Goal: Communication & Community: Ask a question

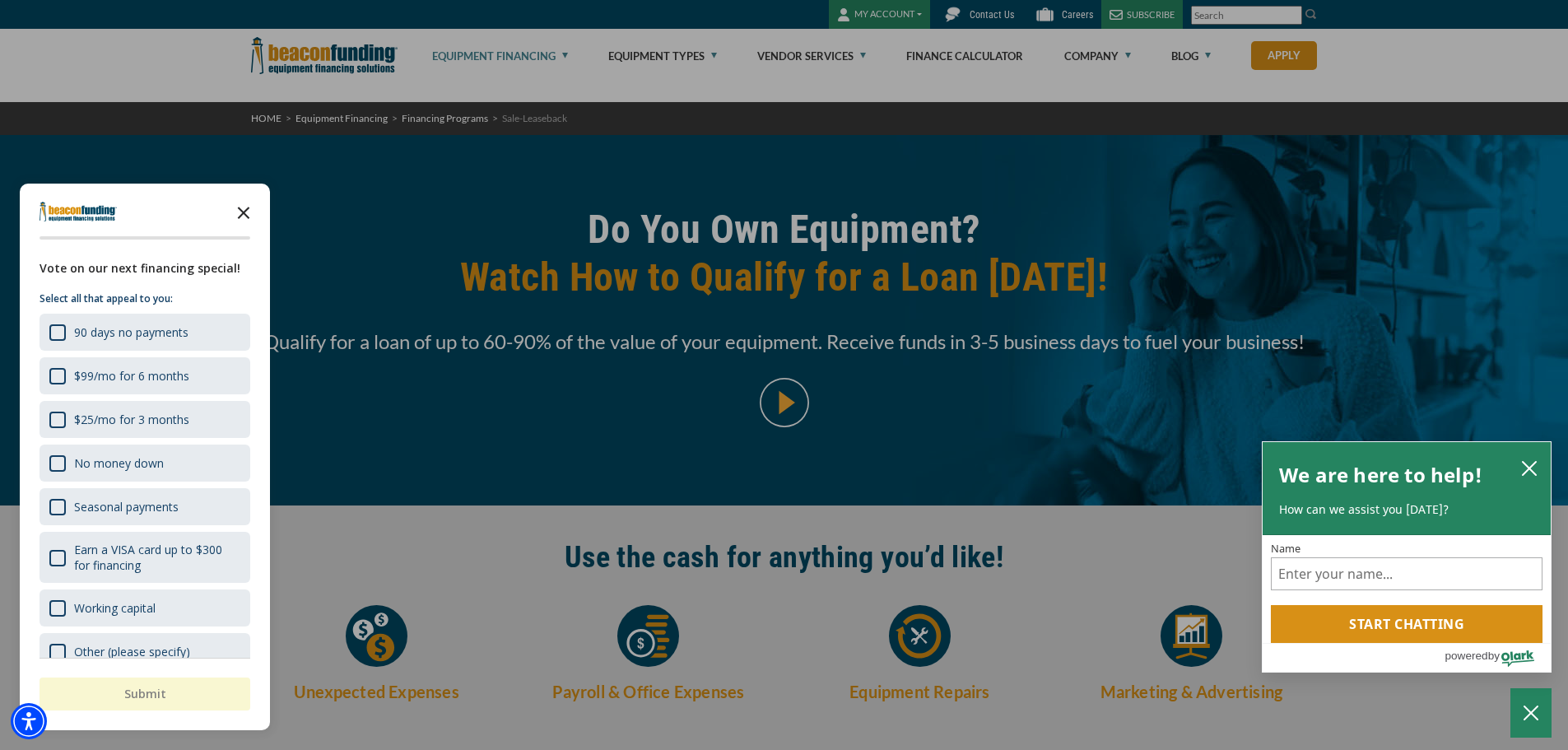
click at [238, 221] on icon "Close the survey" at bounding box center [244, 211] width 33 height 33
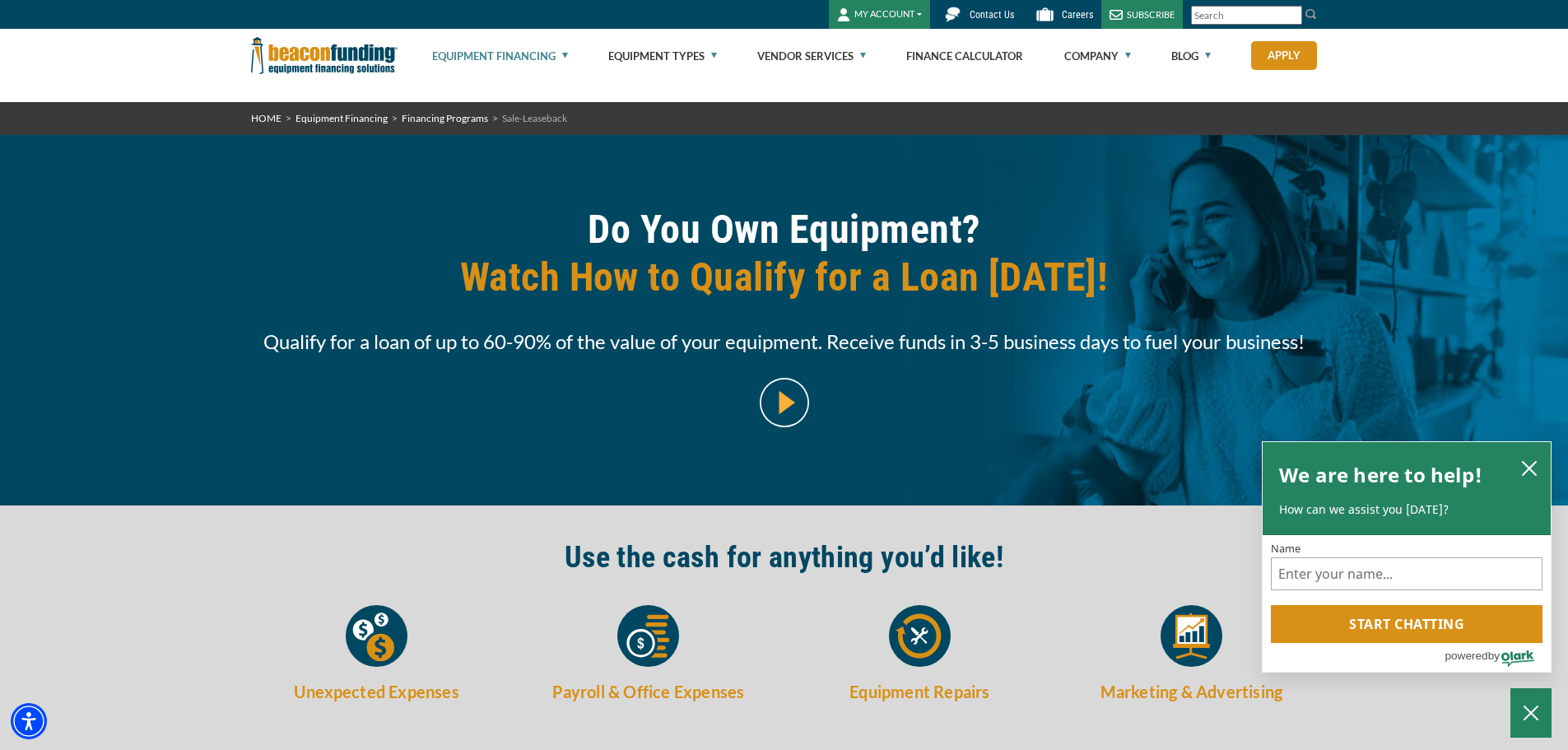
click at [972, 15] on span "Contact Us" at bounding box center [992, 15] width 44 height 11
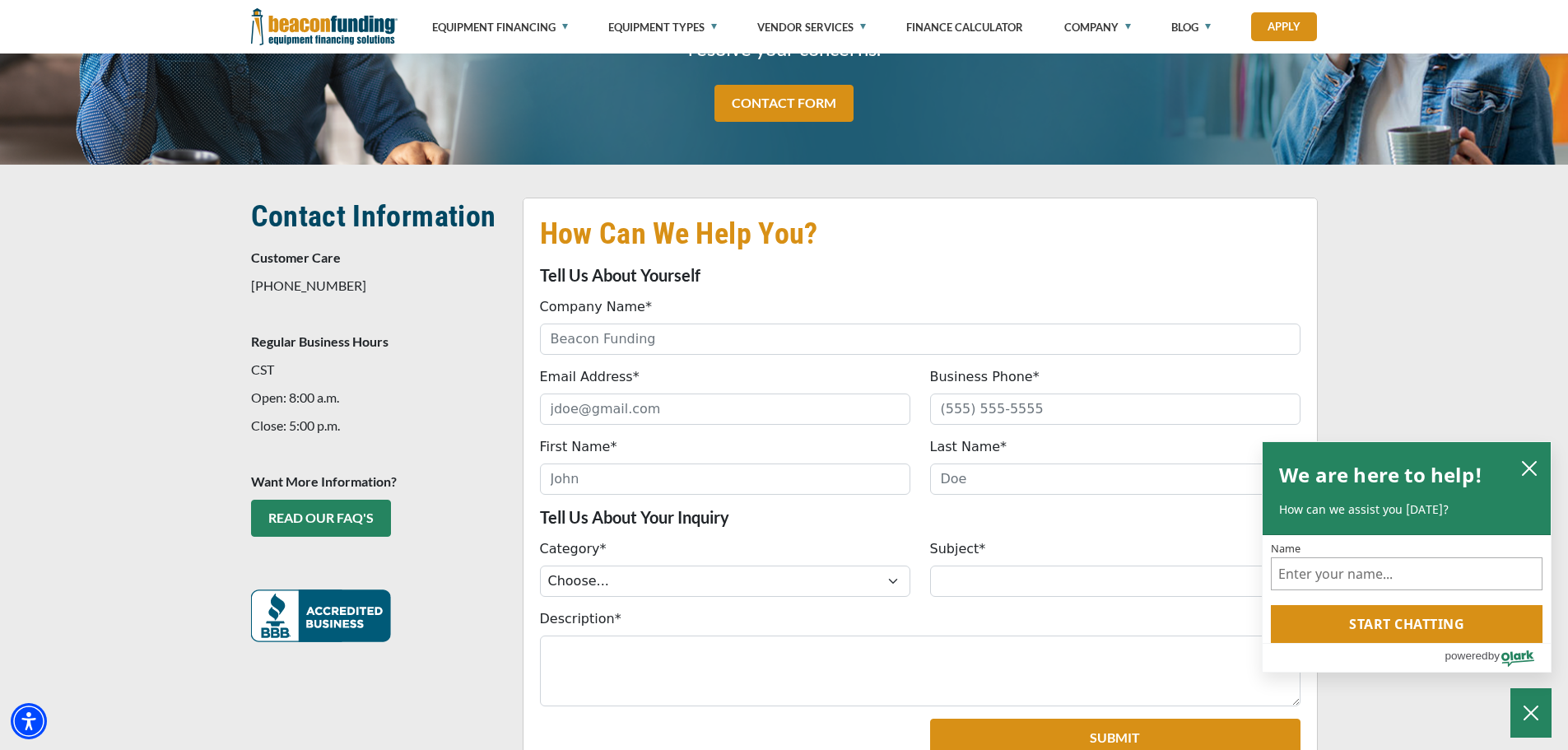
scroll to position [329, 0]
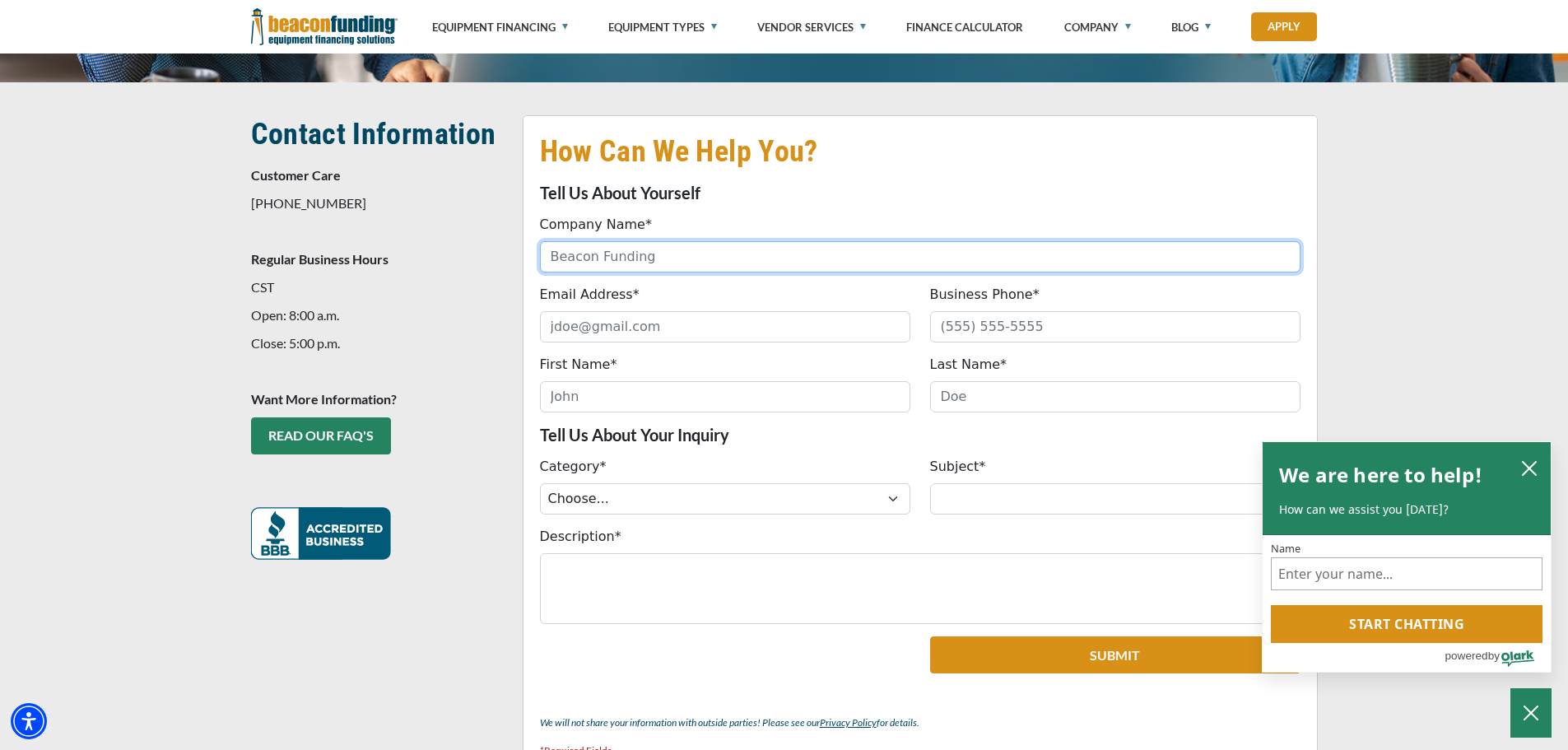
click at [699, 249] on input "Company Name*" at bounding box center [921, 257] width 761 height 32
type input "Otinus Corp."
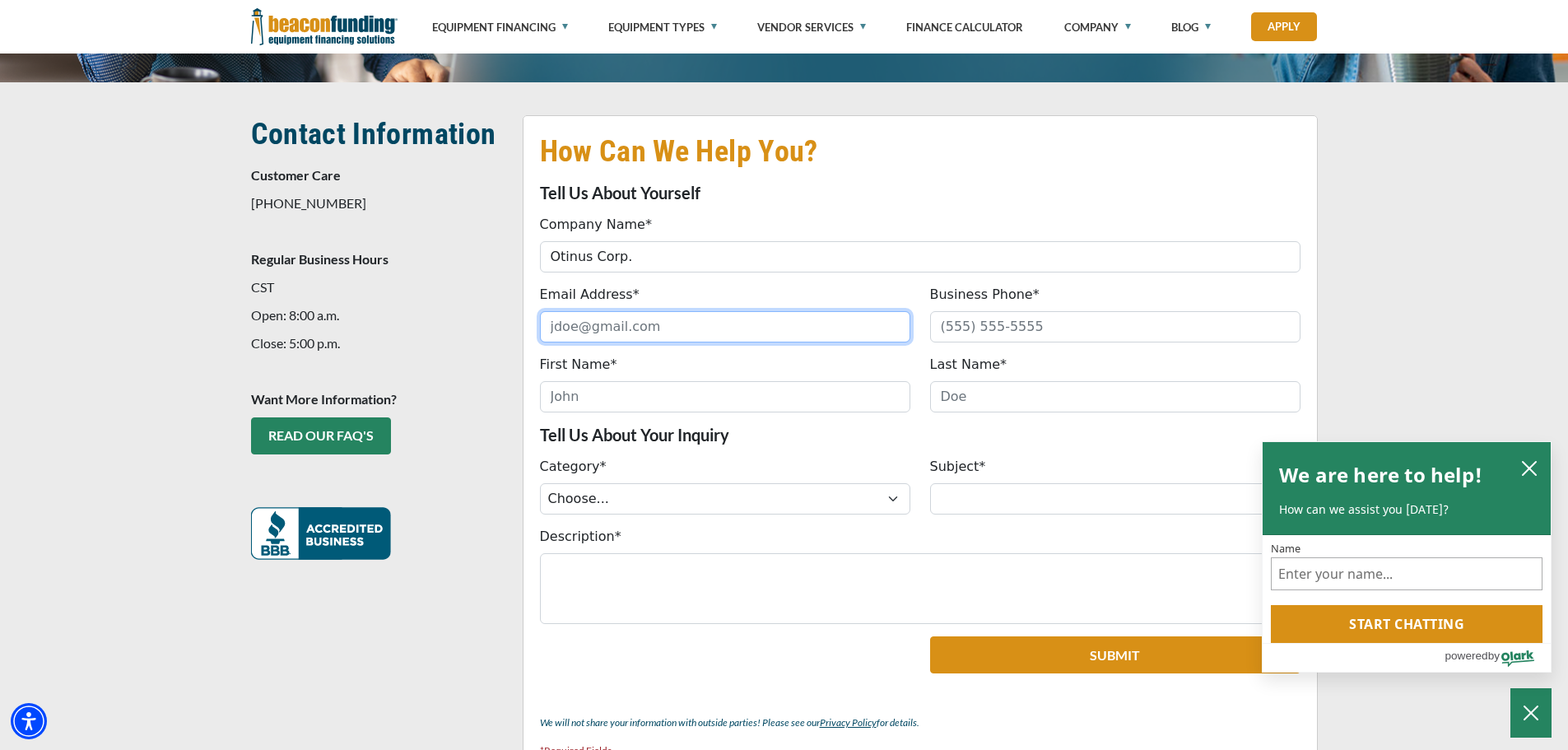
click at [684, 327] on input "Email Address*" at bounding box center [725, 327] width 370 height 32
type input "a.nawrocki@otinus.com"
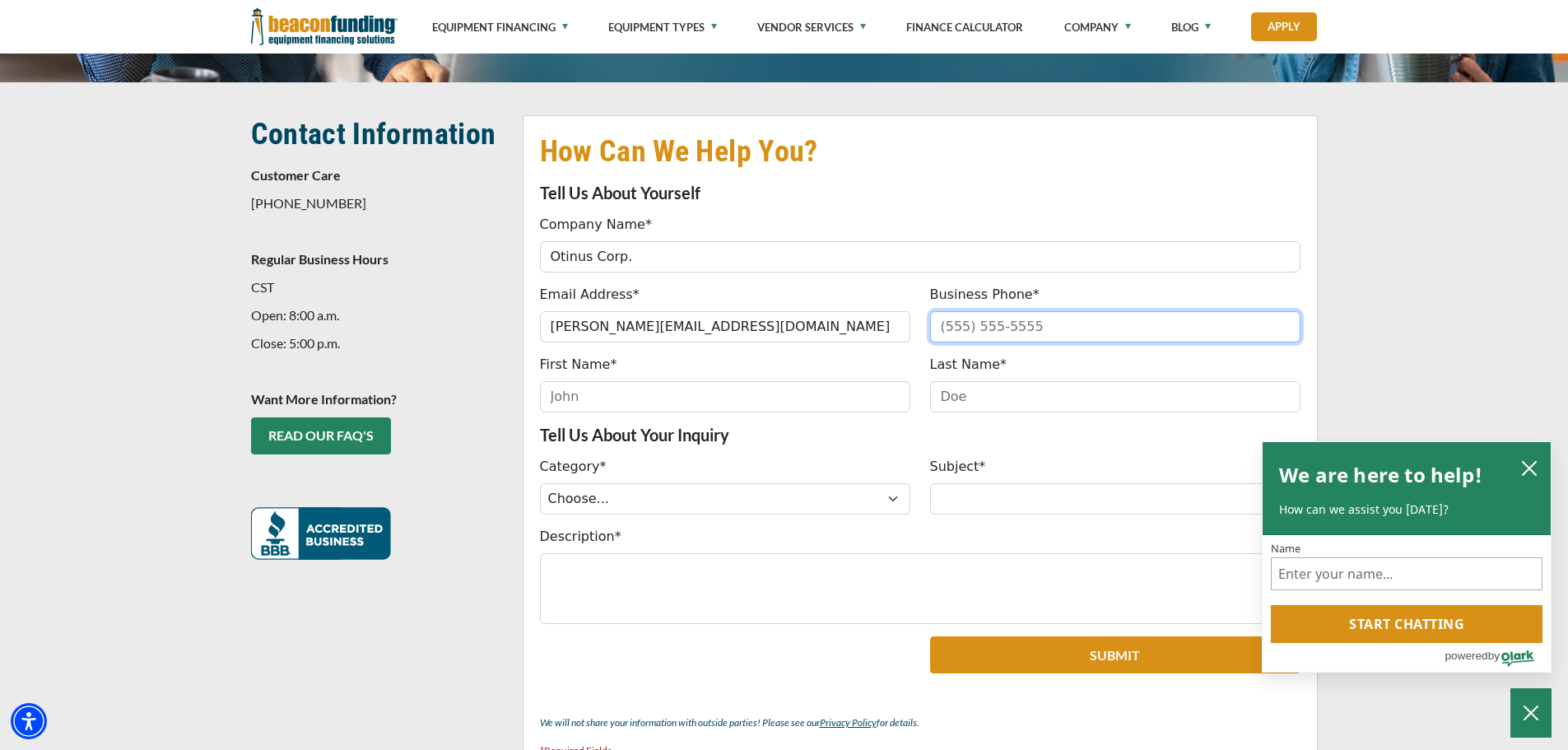
click at [1023, 333] on input "Business Phone*" at bounding box center [1115, 327] width 370 height 32
type input "(773) 896-5458"
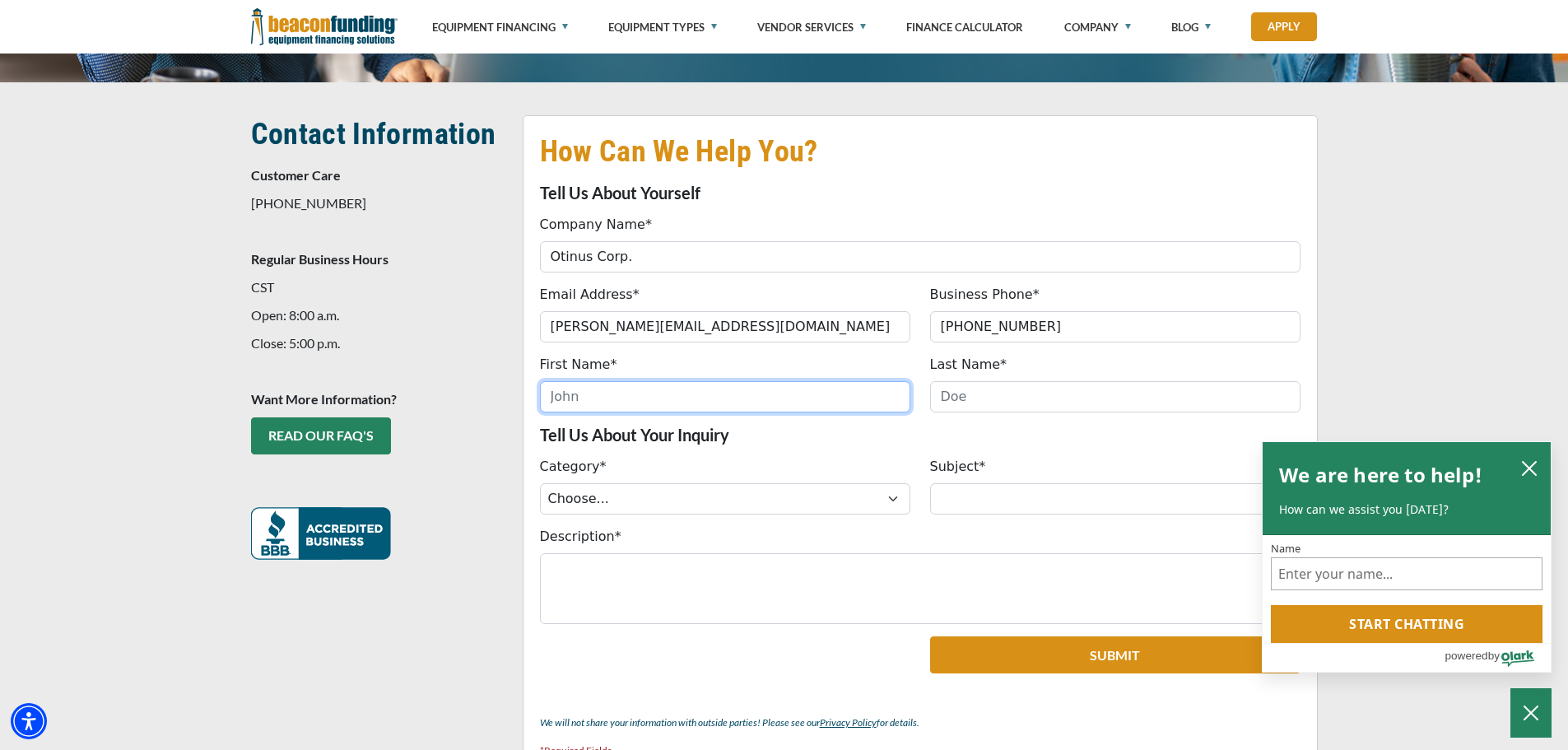
click at [720, 395] on input "First Name*" at bounding box center [725, 397] width 370 height 32
click at [712, 398] on input "First Name*" at bounding box center [725, 397] width 370 height 32
type input "Art"
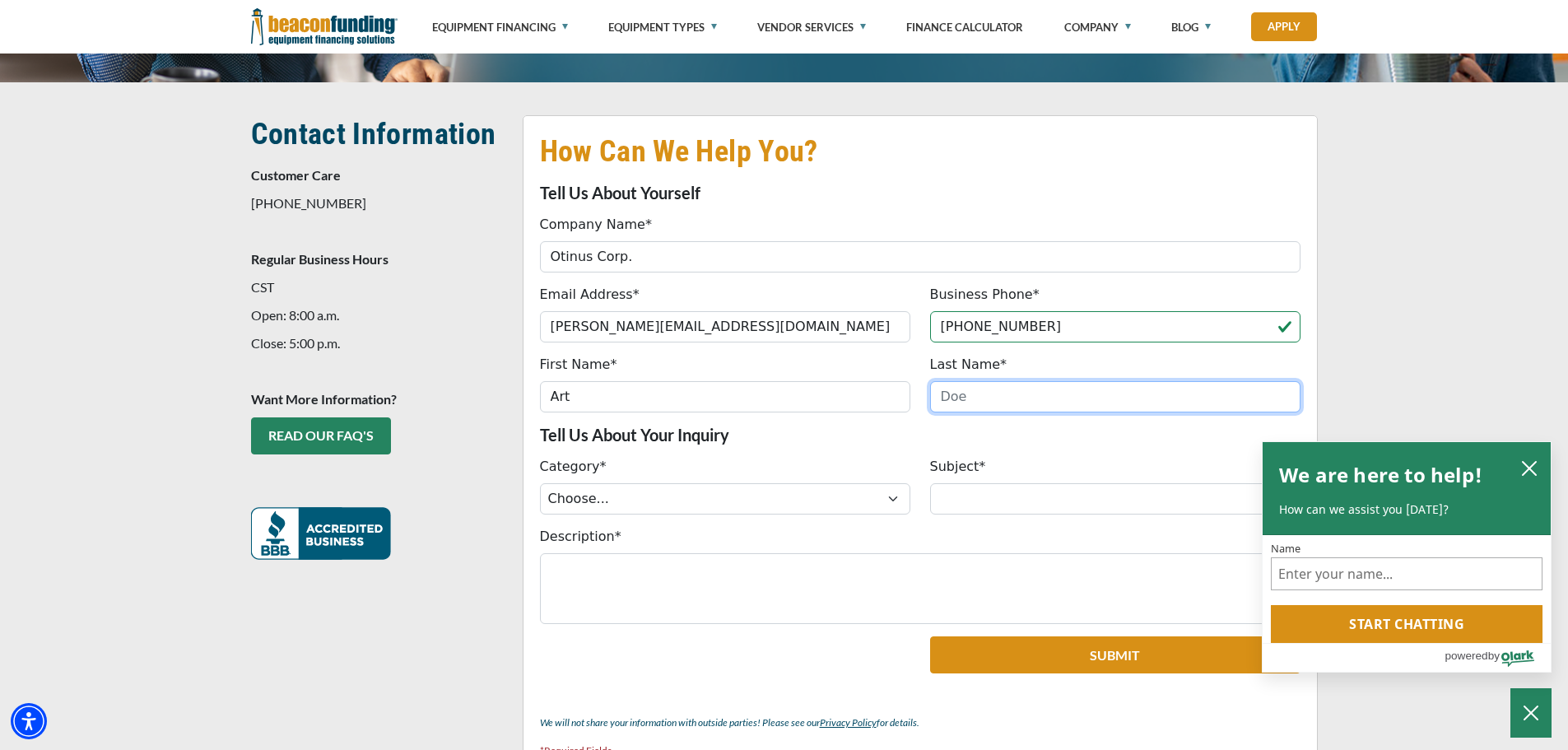
click at [1003, 401] on input "Last Name*" at bounding box center [1115, 397] width 370 height 32
type input "Nawrocki"
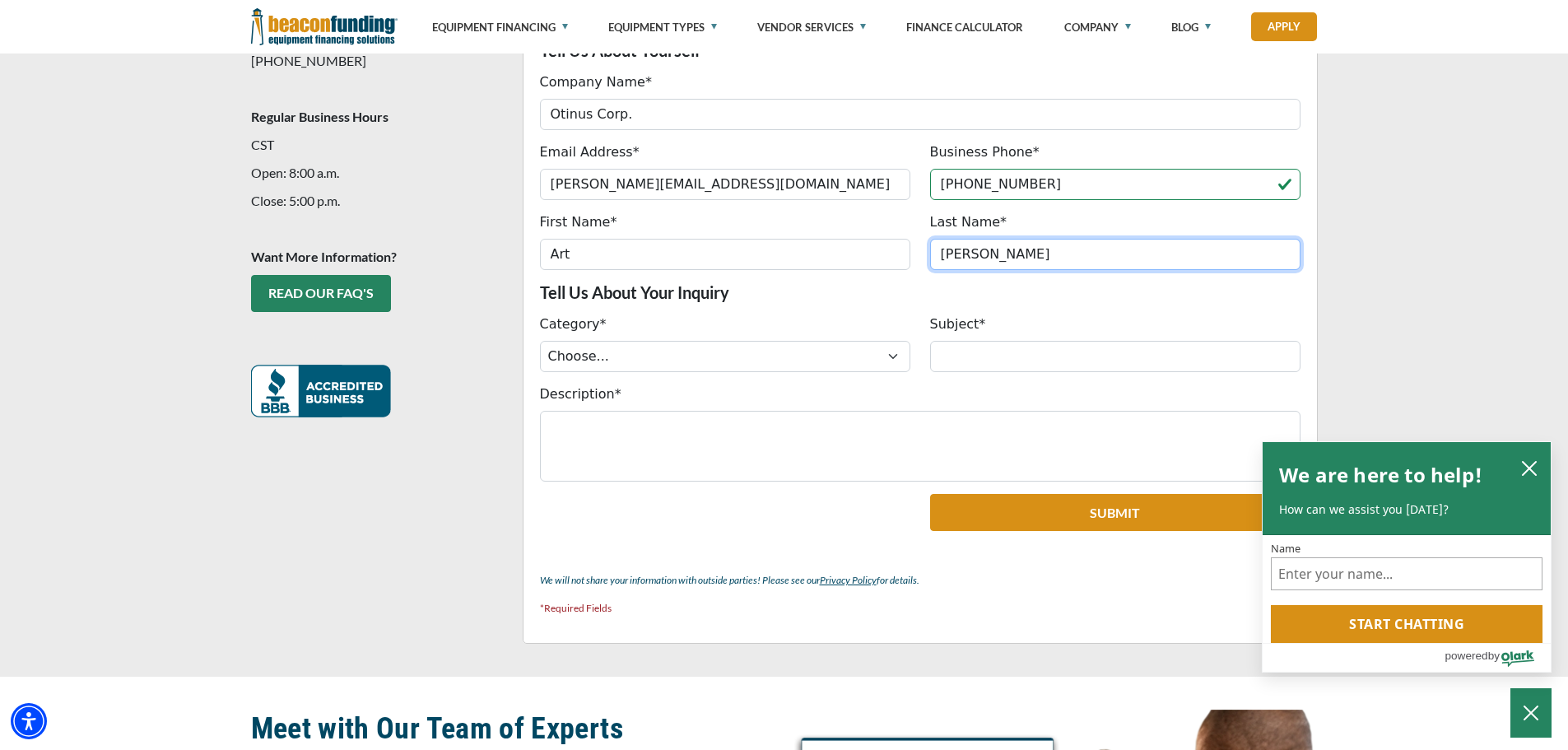
scroll to position [494, 0]
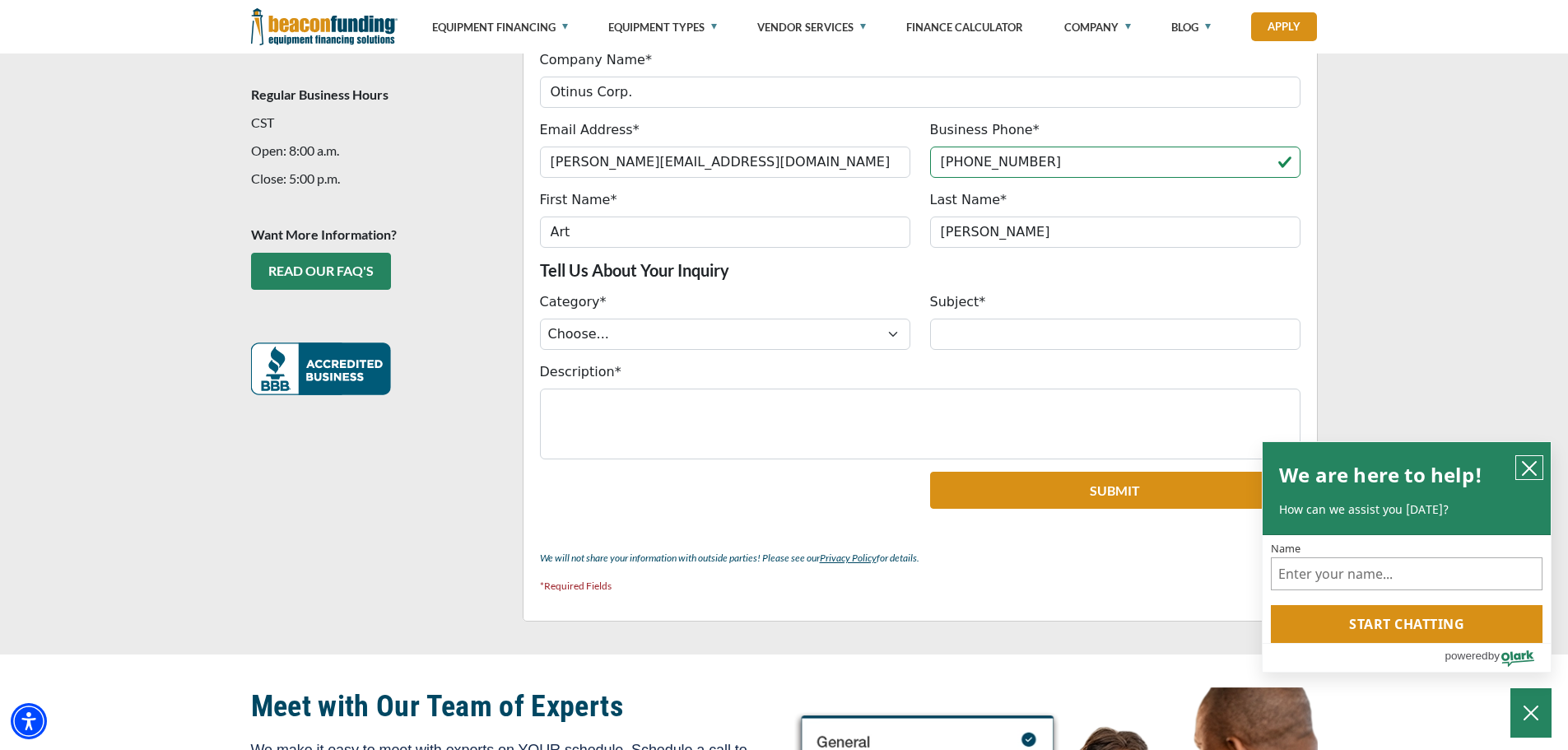
drag, startPoint x: 1529, startPoint y: 469, endPoint x: 1515, endPoint y: 463, distance: 15.2
click at [1528, 469] on icon "close chatbox" at bounding box center [1529, 468] width 13 height 13
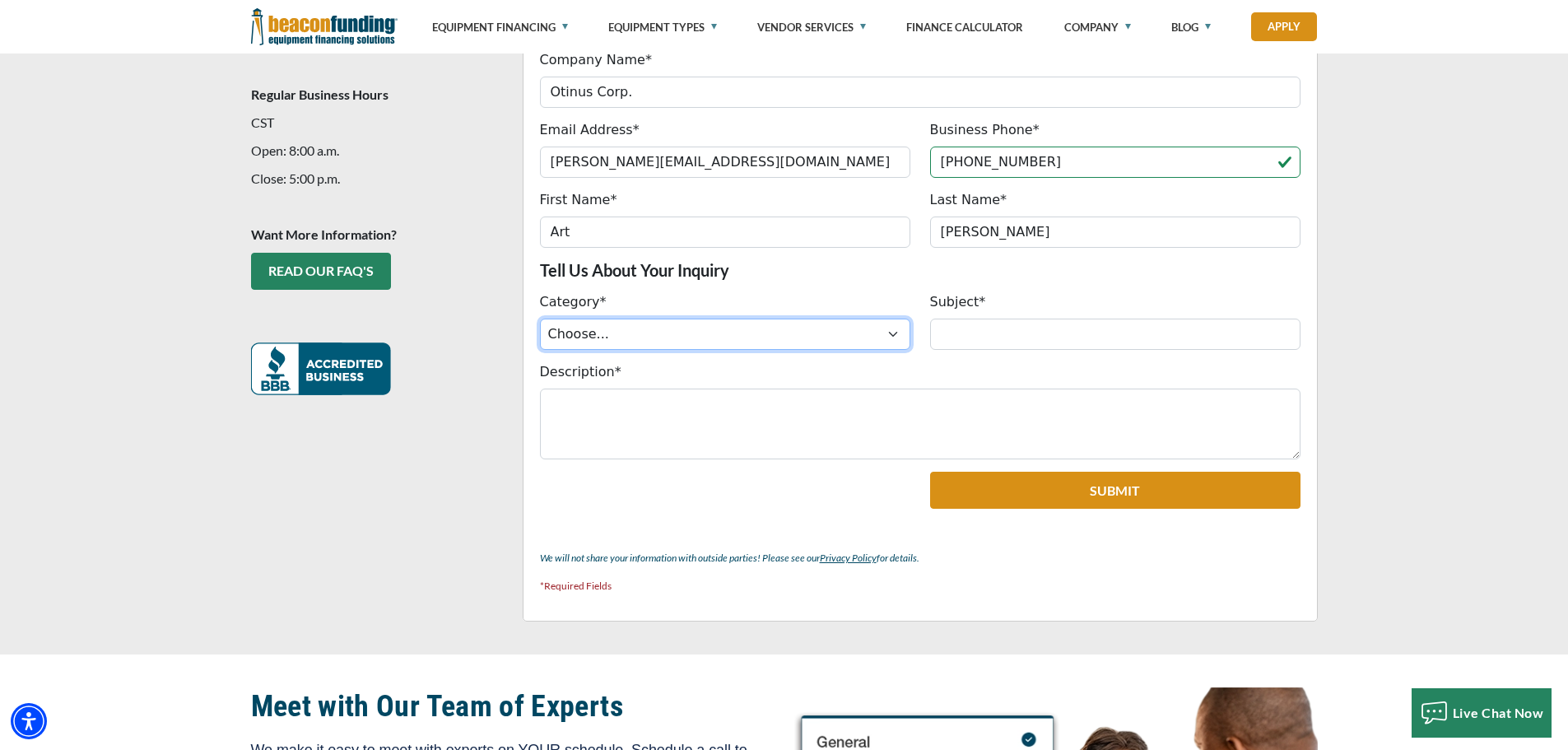
click at [703, 328] on select "Choose... ACH Change Request Balance Billing Contract Change Inquiry Customer P…" at bounding box center [725, 334] width 370 height 32
select select "09f15548-d88b-ef11-ac21-6045bdef9a4b"
click at [540, 319] on select "Choose... ACH Change Request Balance Billing Contract Change Inquiry Customer P…" at bounding box center [725, 334] width 370 height 32
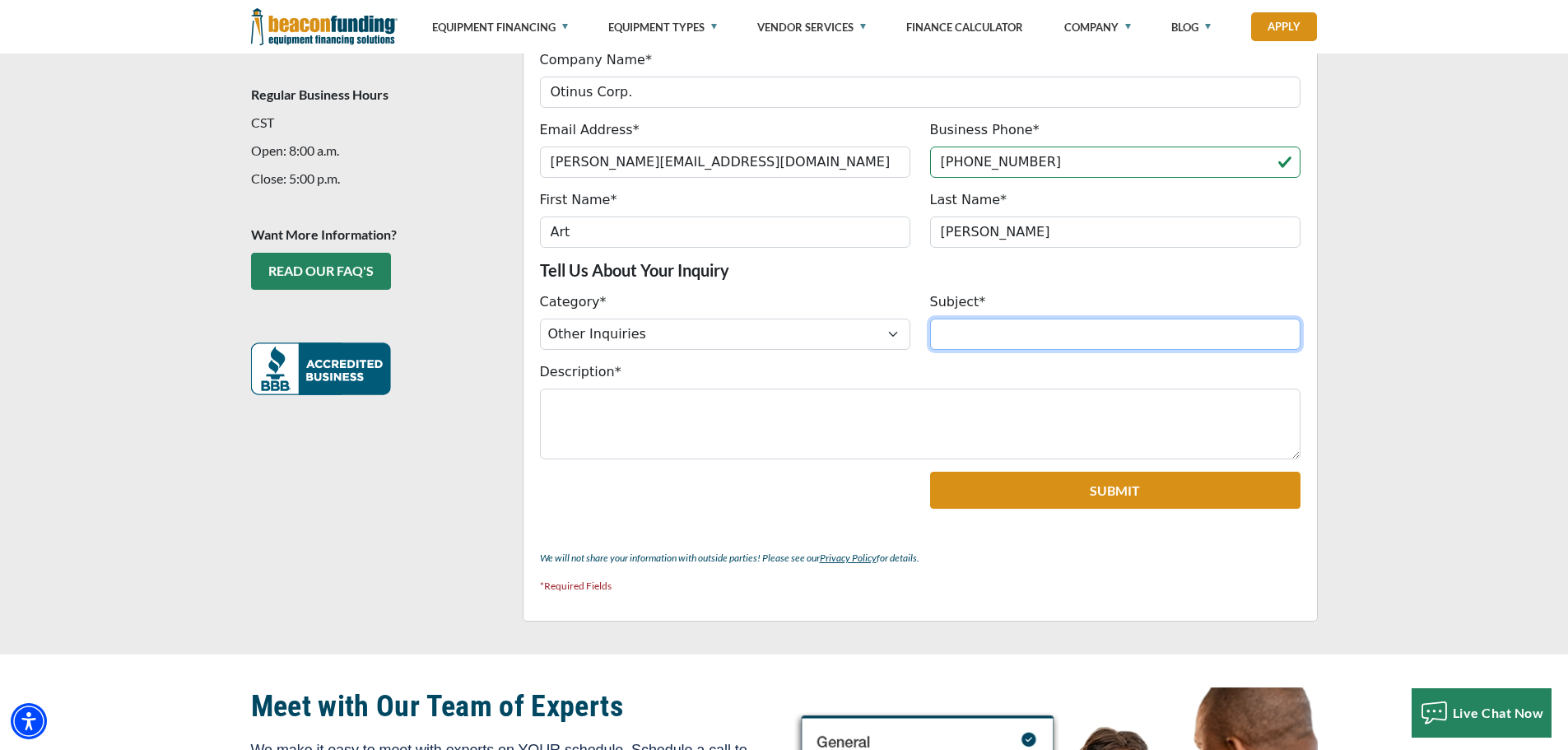
click at [1044, 343] on input "Subject*" at bounding box center [1115, 334] width 370 height 32
type input "l"
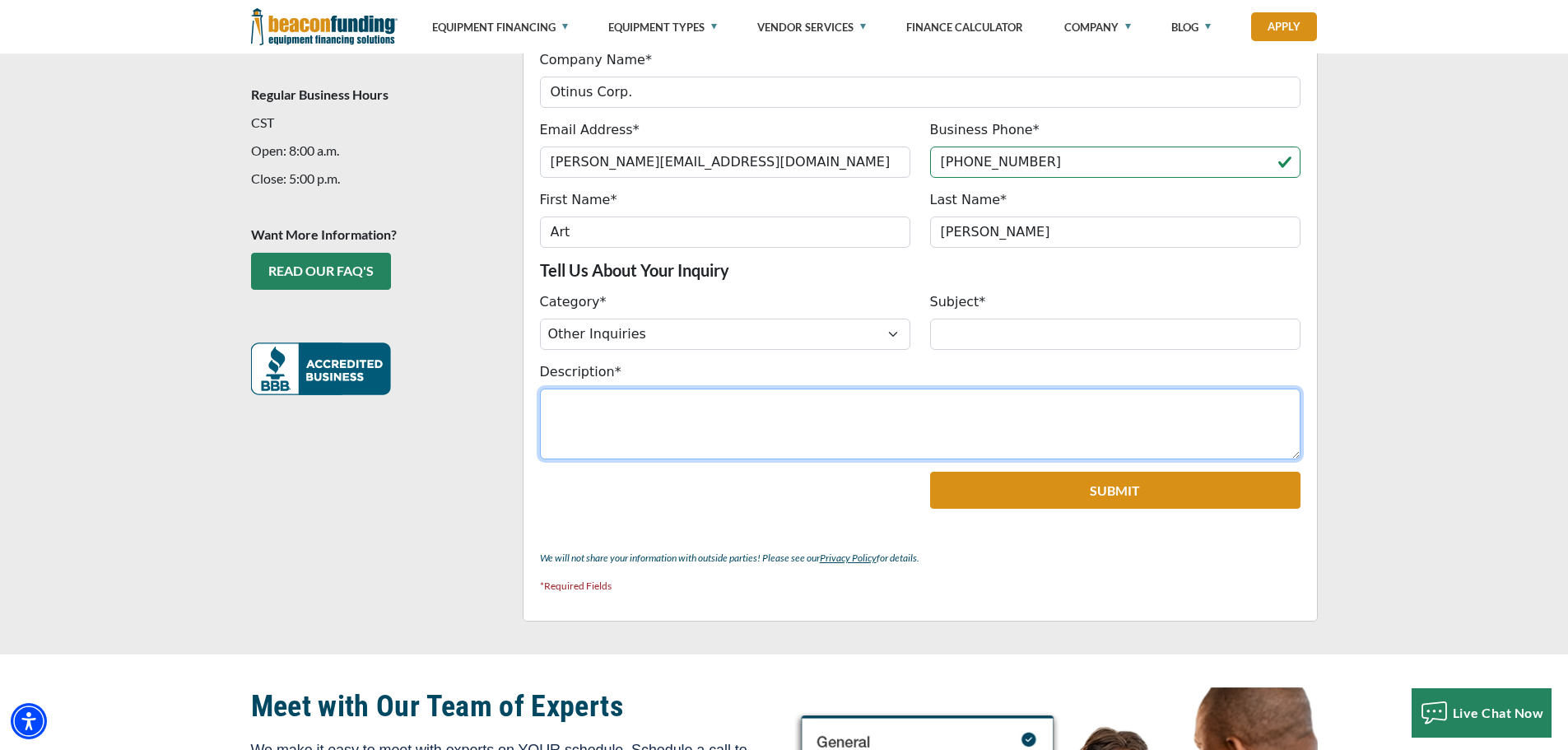
click at [658, 423] on textarea "Description*" at bounding box center [921, 423] width 761 height 71
paste textarea "I’m reaching out to explore potential sale-leaseback financing options for our …"
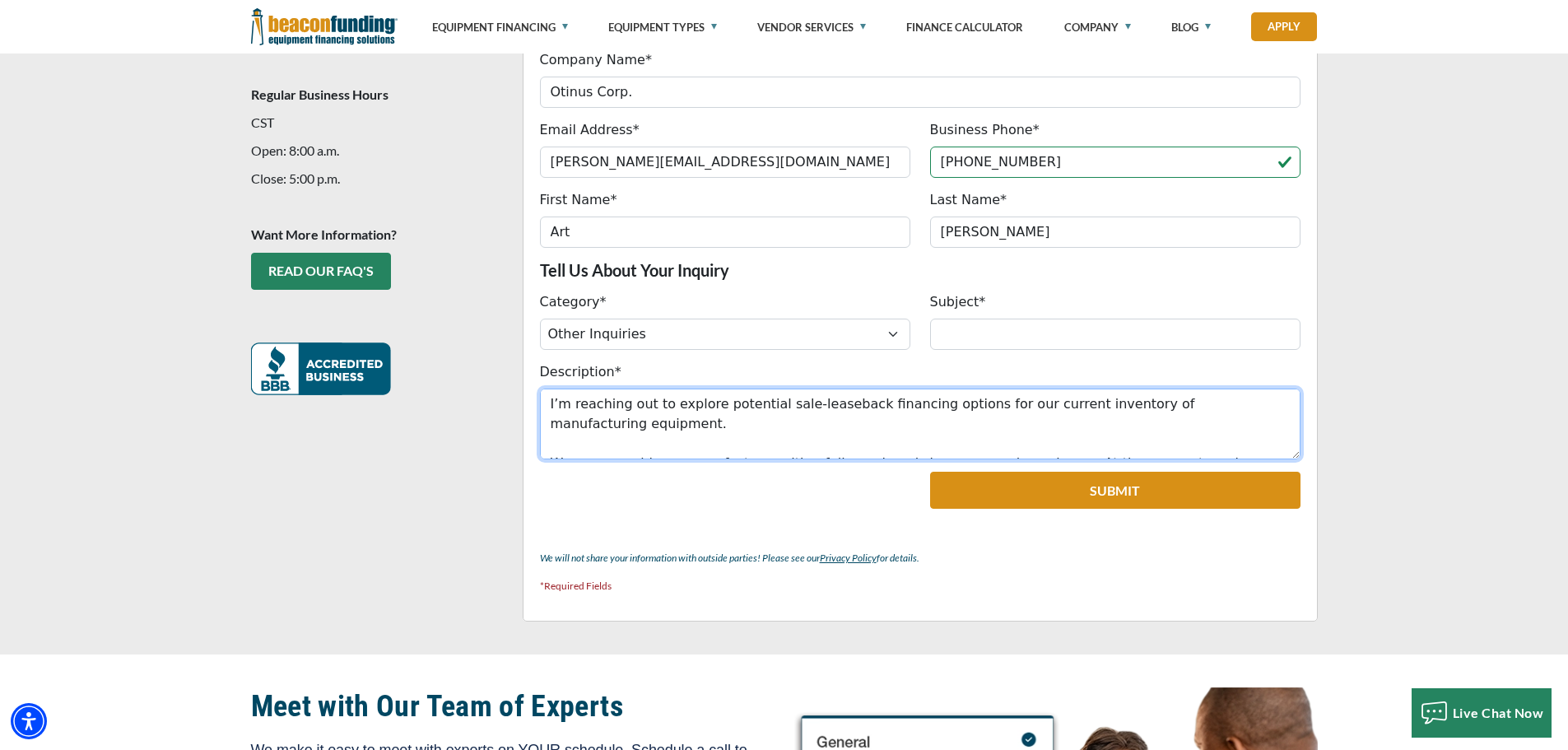
type textarea "I’m reaching out to explore potential sale-leaseback financing options for our …"
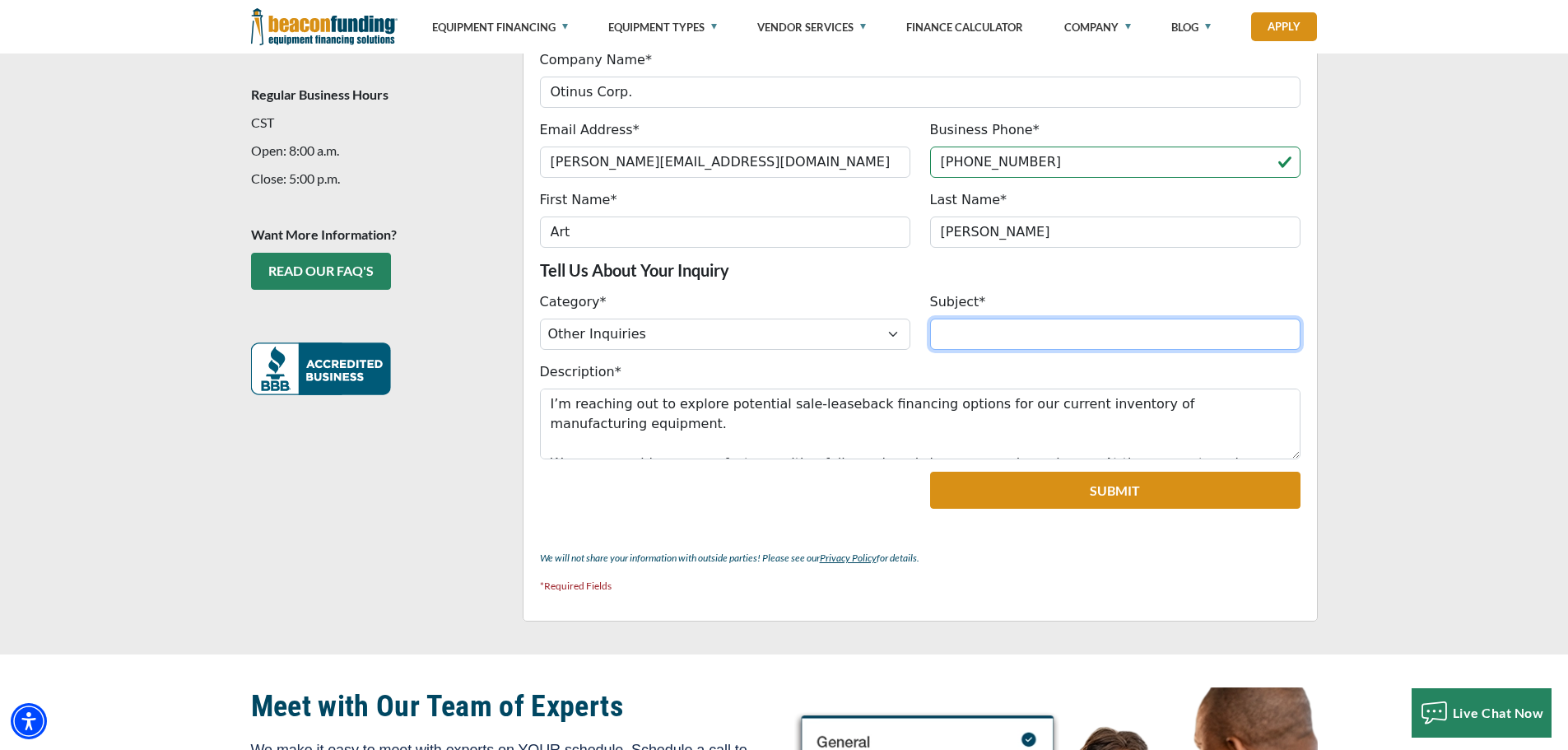
click at [1024, 326] on input "Subject*" at bounding box center [1115, 334] width 370 height 32
paste input "Sale-Leaseback Options for New CNC and Fabrication Equipment"
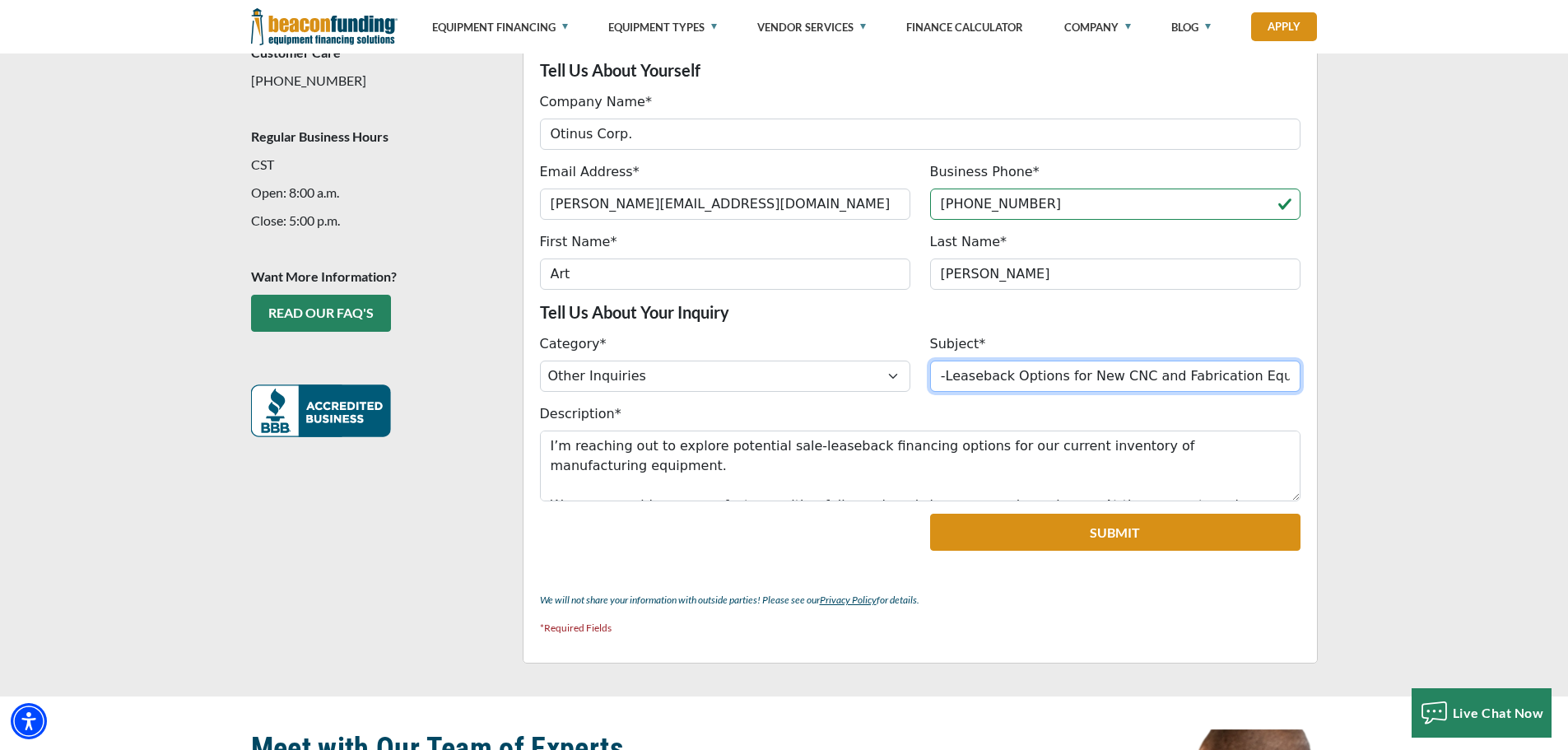
scroll to position [411, 0]
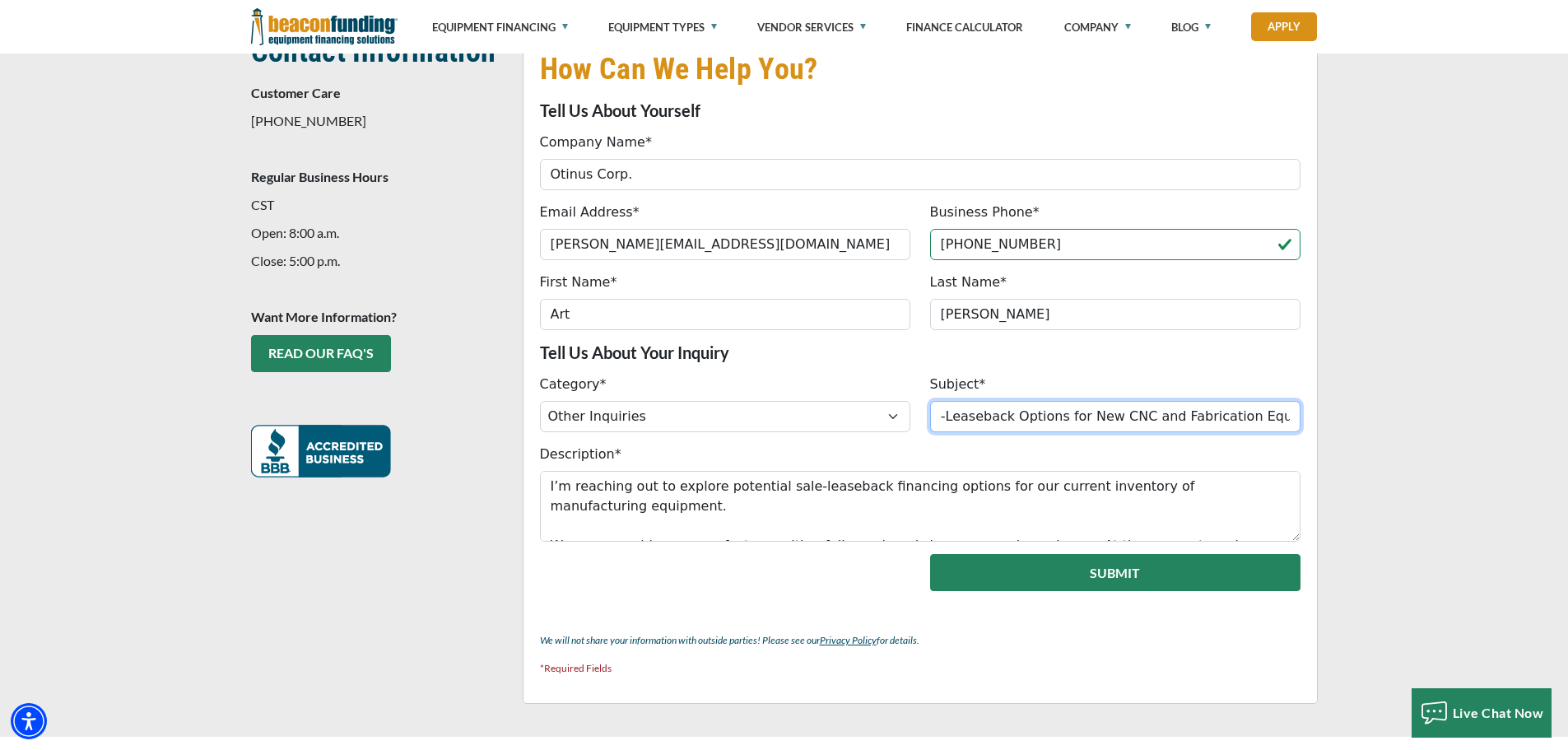
type input "Sale-Leaseback Options for New CNC and Fabrication Equipment"
click at [1138, 576] on button "Submit" at bounding box center [1115, 572] width 370 height 37
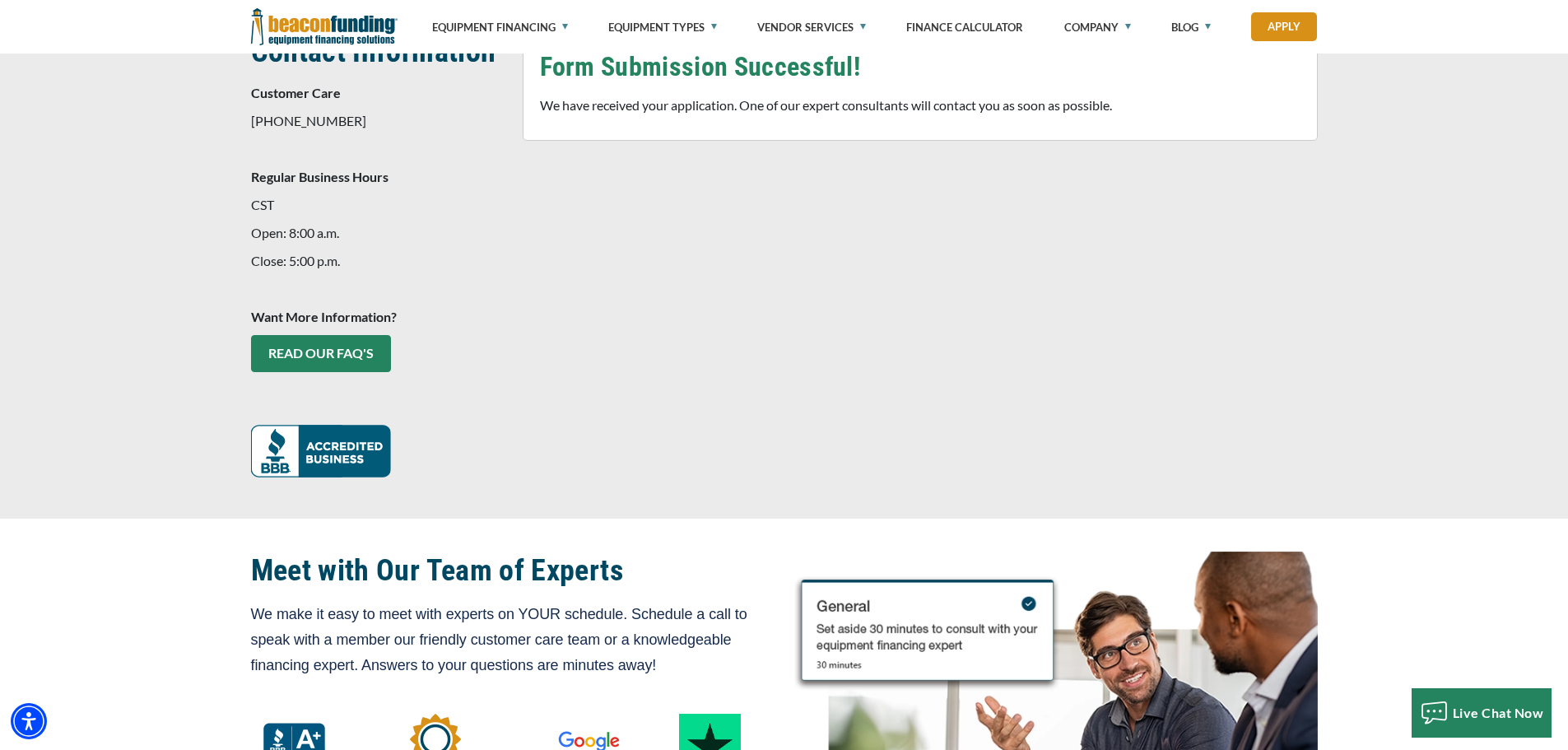
scroll to position [379, 0]
